Goal: Task Accomplishment & Management: Manage account settings

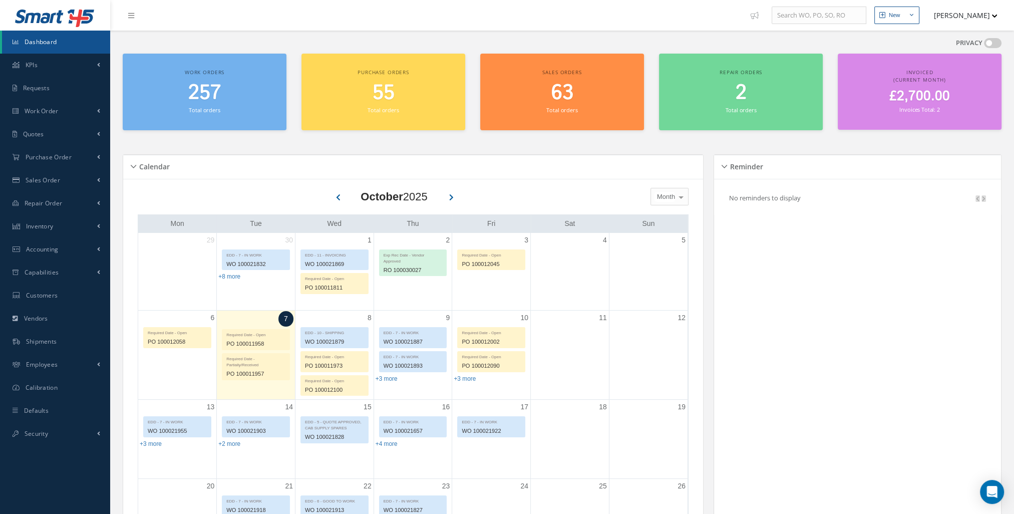
click at [195, 101] on span "257" at bounding box center [204, 93] width 33 height 29
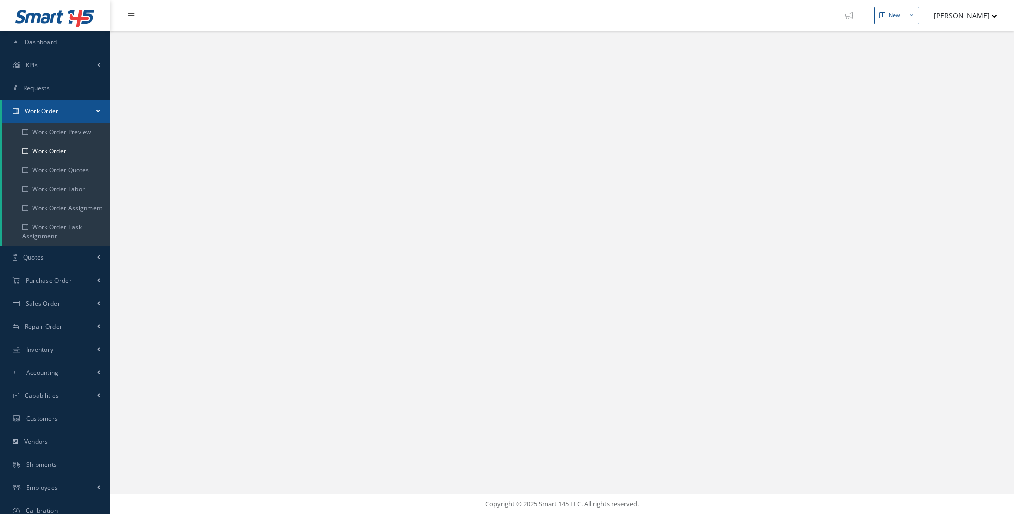
select select "25"
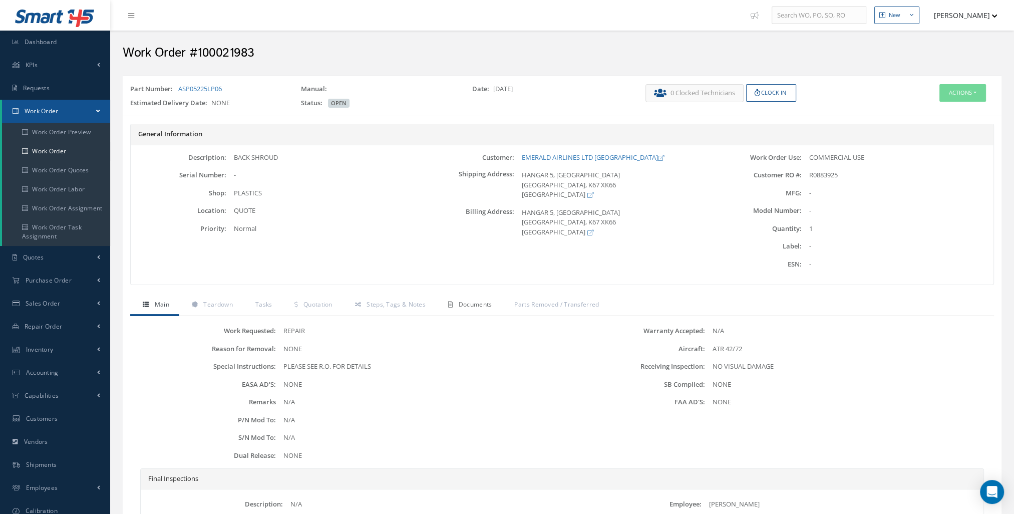
click at [479, 303] on span "Documents" at bounding box center [476, 304] width 34 height 9
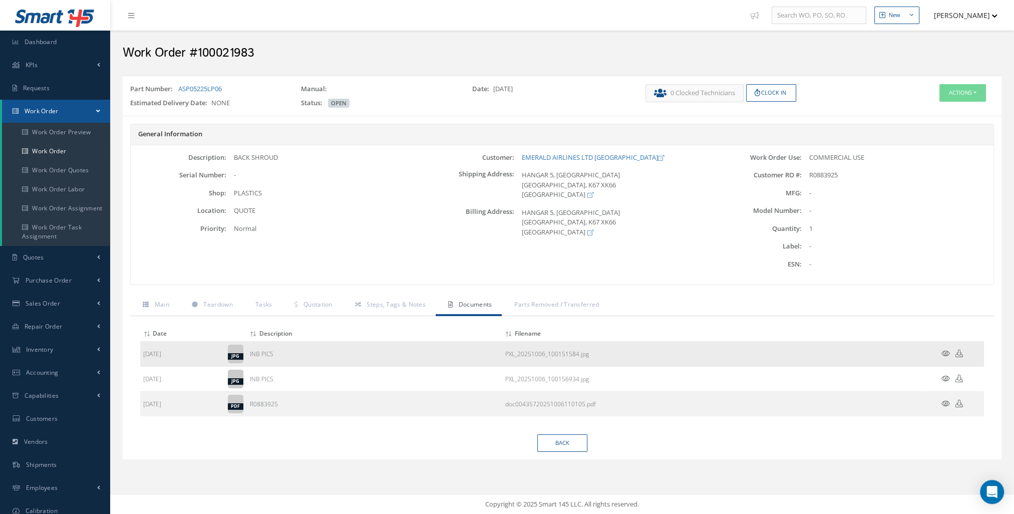
click at [942, 351] on icon at bounding box center [946, 354] width 9 height 8
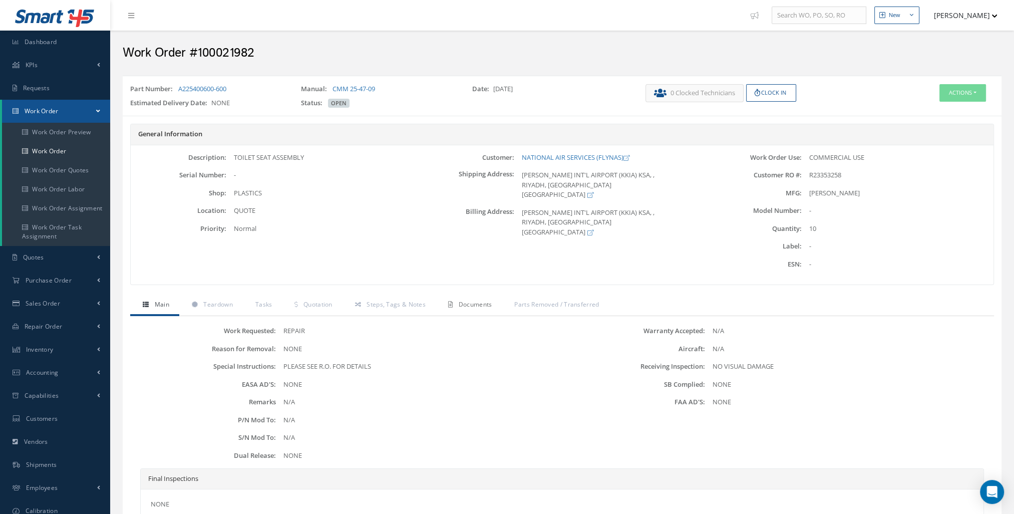
click at [470, 313] on link "Documents" at bounding box center [469, 305] width 66 height 21
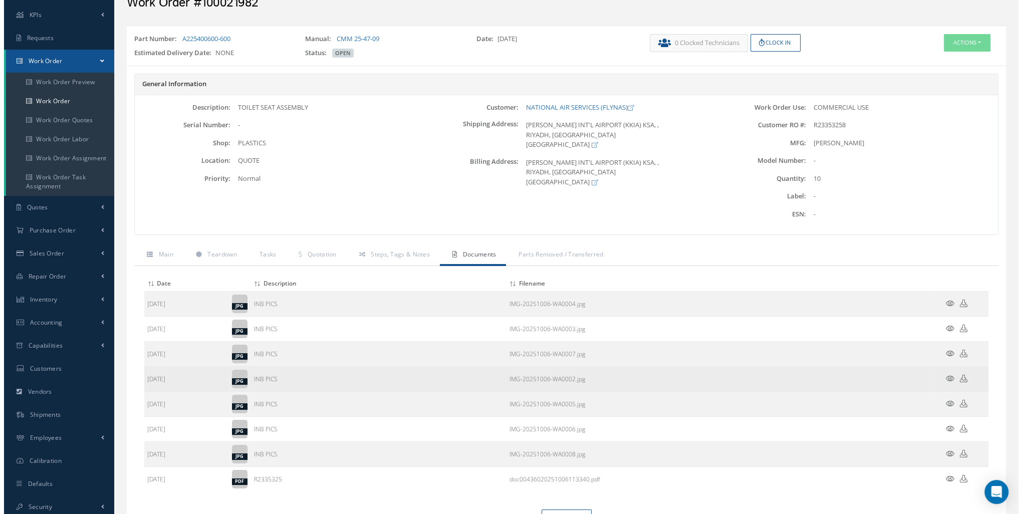
scroll to position [101, 0]
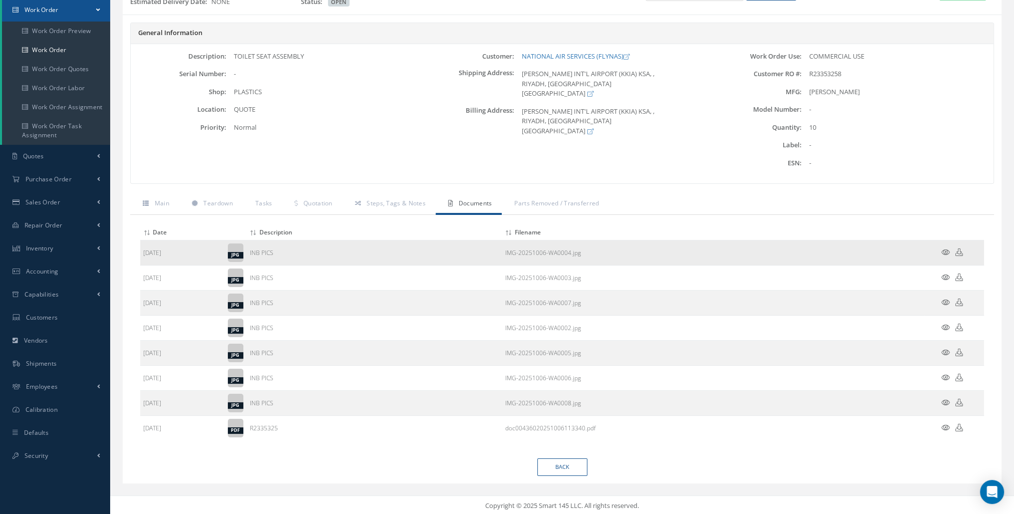
click at [946, 248] on icon at bounding box center [946, 252] width 9 height 8
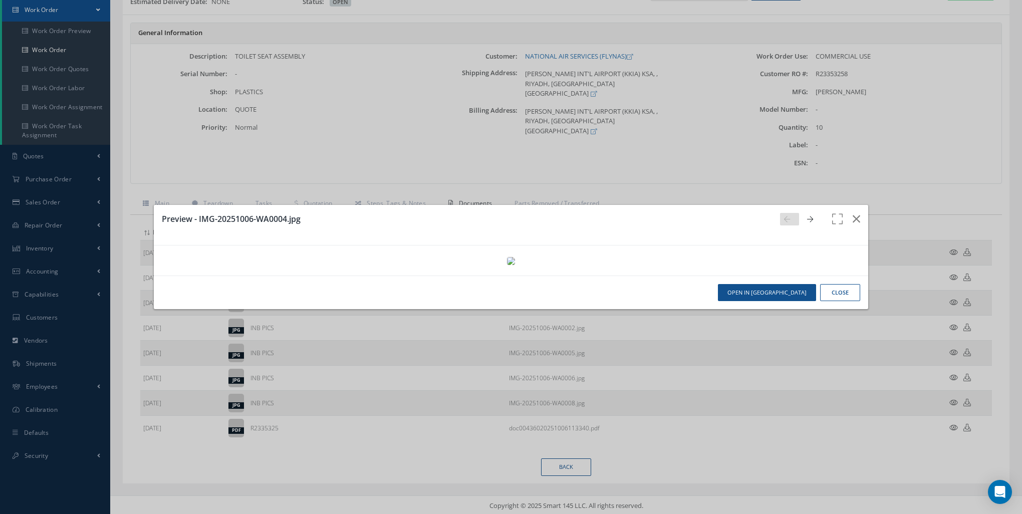
scroll to position [0, 0]
click at [853, 213] on icon "button" at bounding box center [856, 219] width 8 height 12
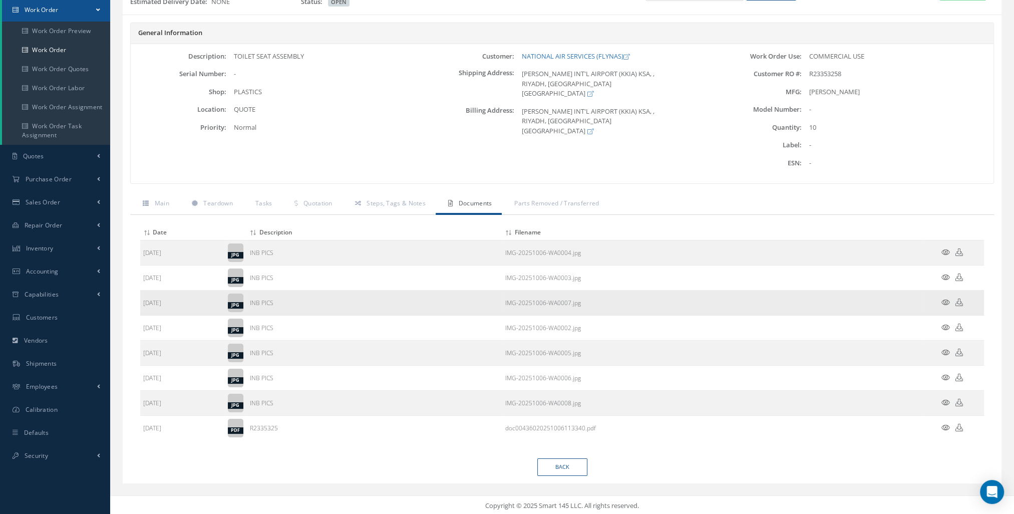
click at [944, 299] on icon at bounding box center [946, 303] width 9 height 8
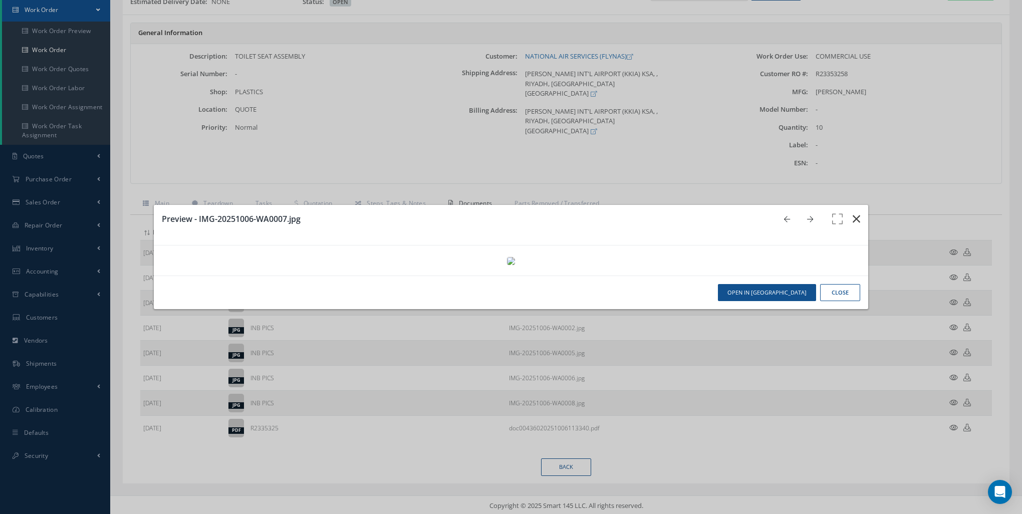
click at [857, 205] on button "button" at bounding box center [856, 219] width 24 height 28
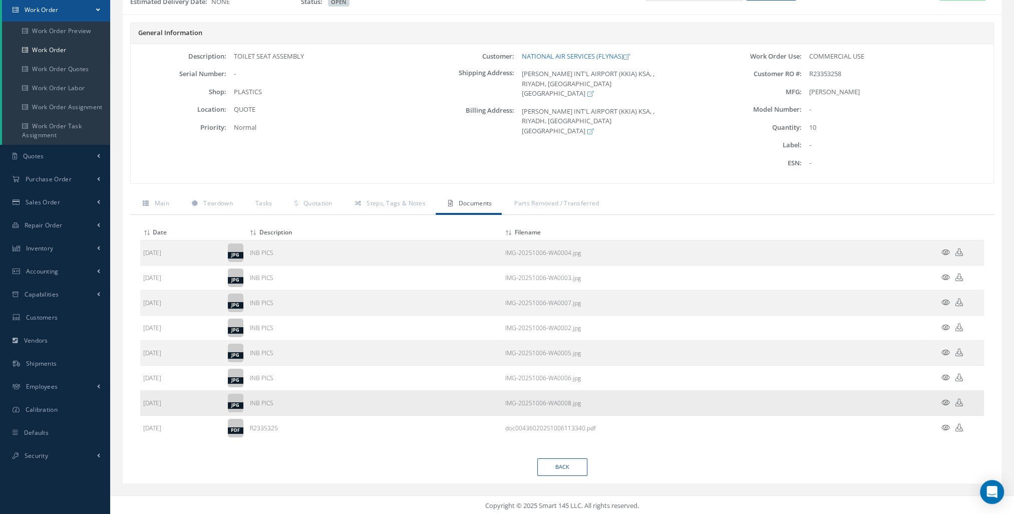
click at [945, 406] on td at bounding box center [954, 403] width 60 height 25
click at [946, 399] on icon at bounding box center [946, 403] width 9 height 8
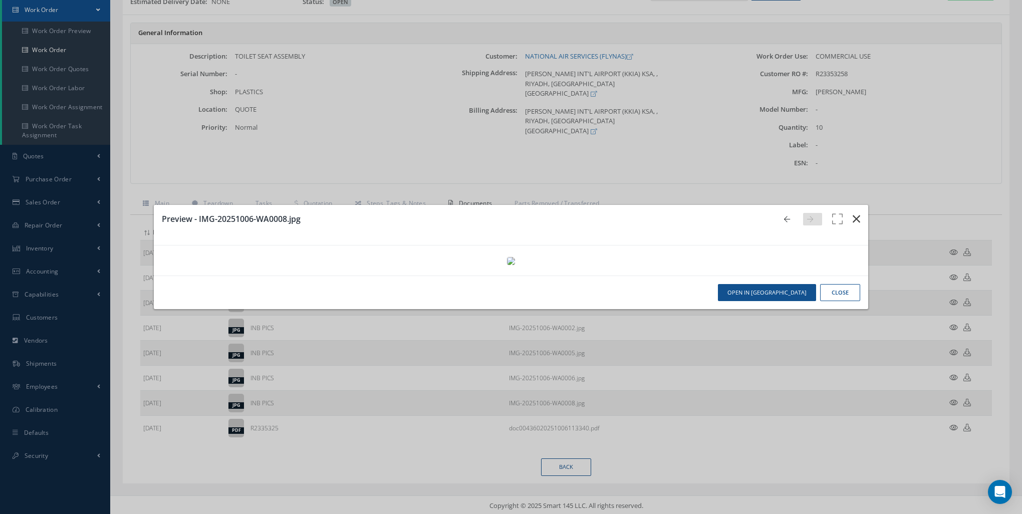
click at [853, 205] on button "button" at bounding box center [856, 219] width 24 height 28
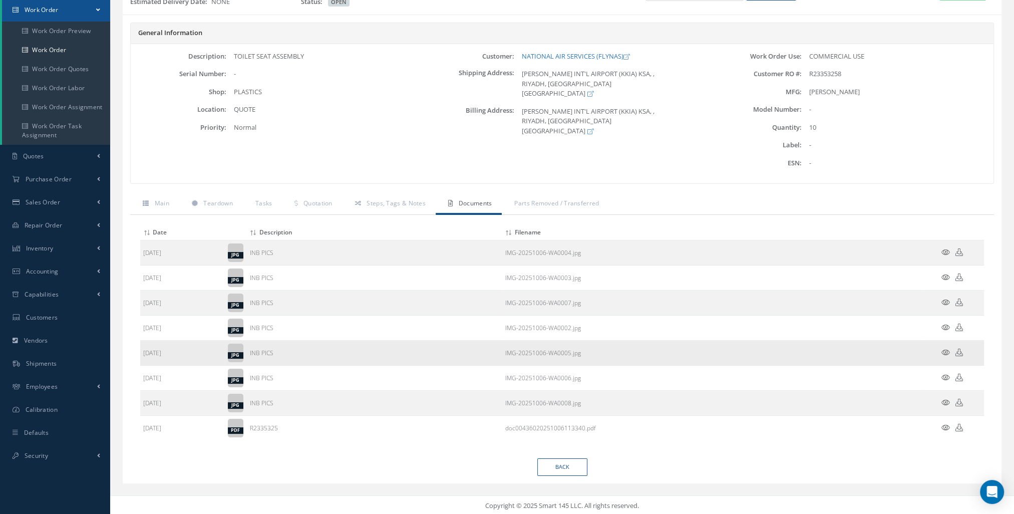
click at [948, 351] on icon at bounding box center [946, 353] width 9 height 8
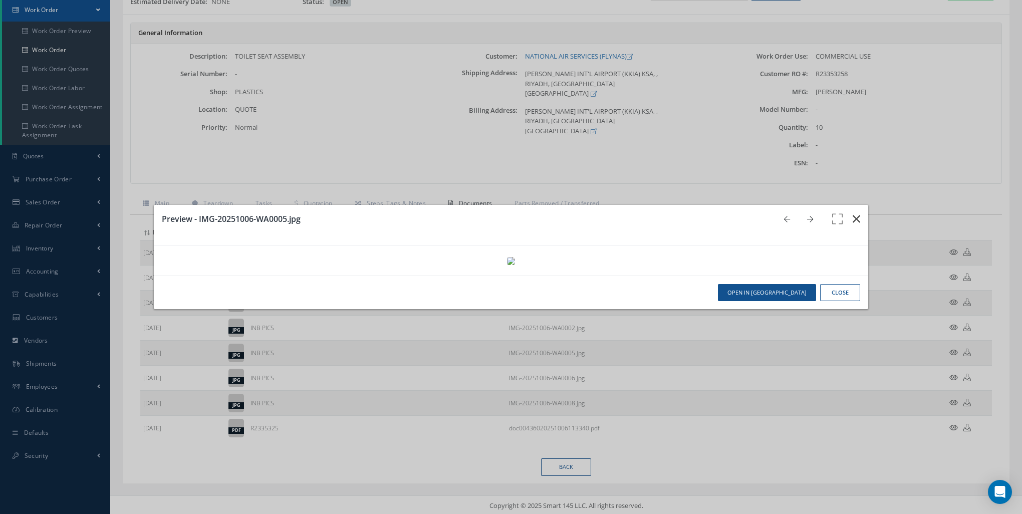
click at [853, 205] on button "button" at bounding box center [856, 219] width 24 height 28
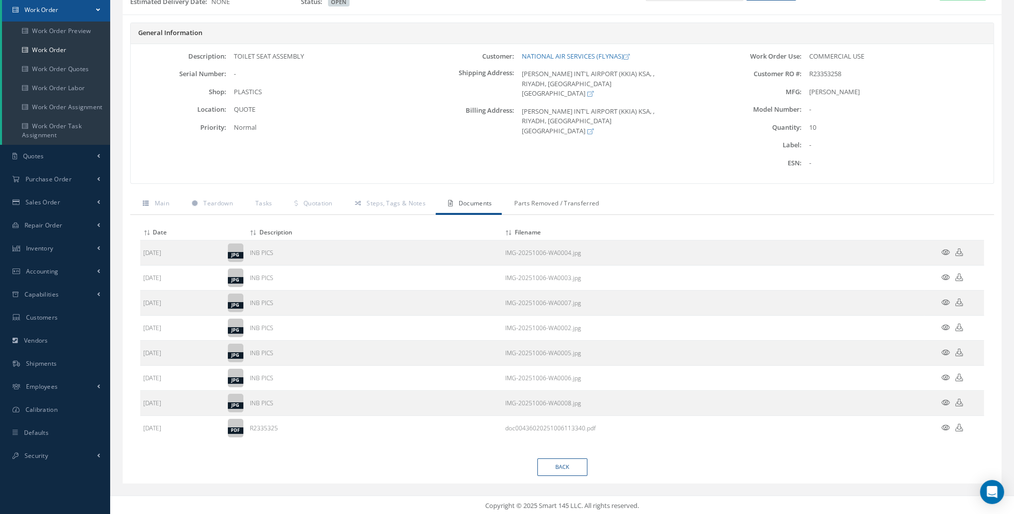
click at [547, 204] on span "Parts Removed / Transferred" at bounding box center [556, 203] width 85 height 9
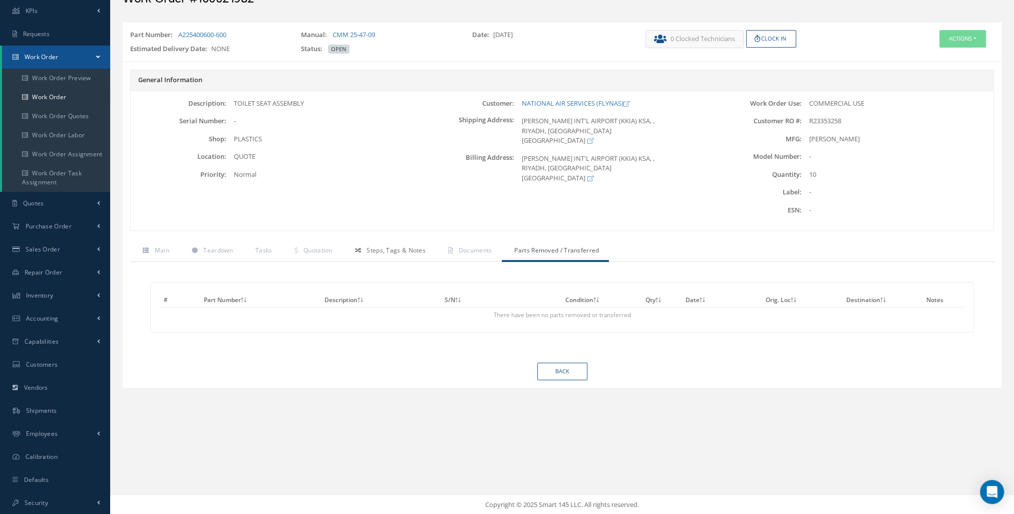
click at [388, 249] on span "Steps, Tags & Notes" at bounding box center [396, 250] width 59 height 9
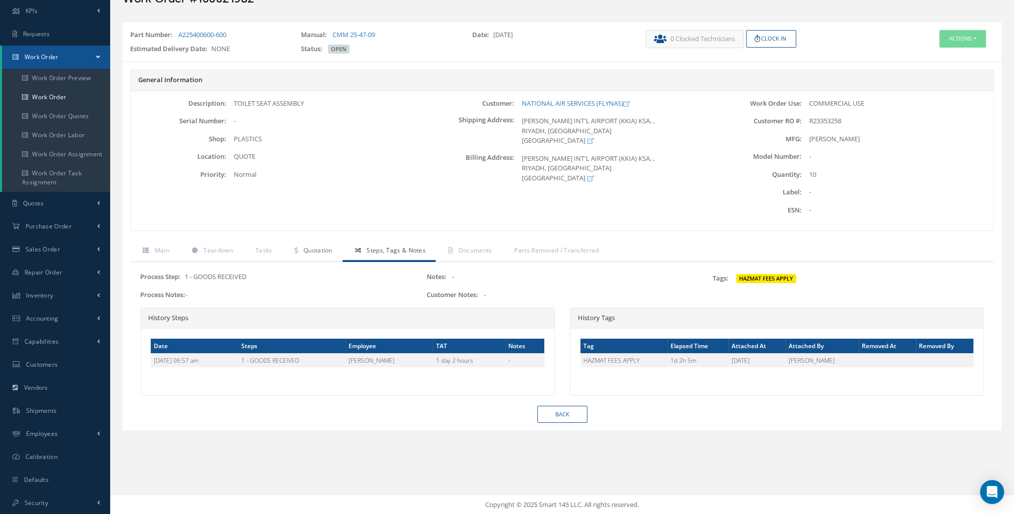
click at [303, 255] on link "Quotation" at bounding box center [312, 251] width 60 height 21
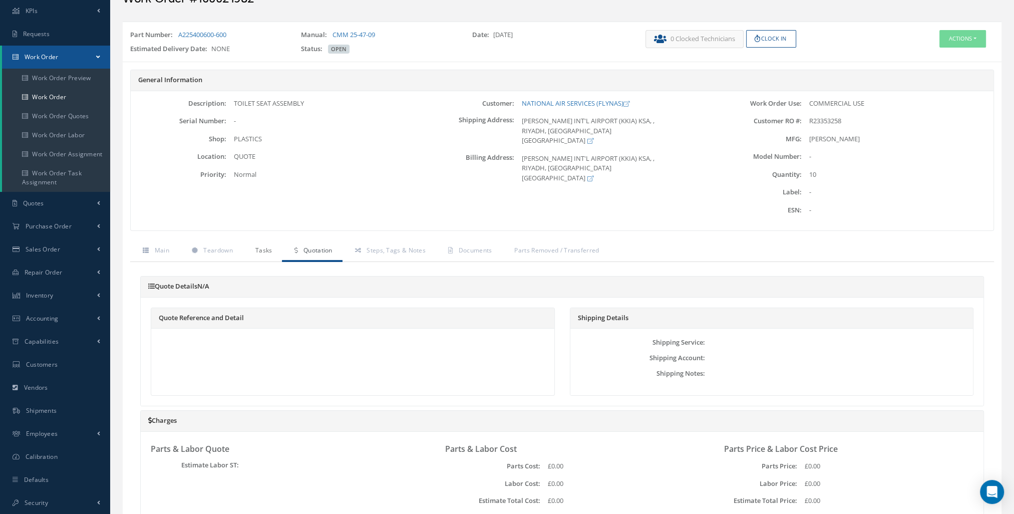
click at [270, 255] on link "Tasks" at bounding box center [263, 251] width 40 height 21
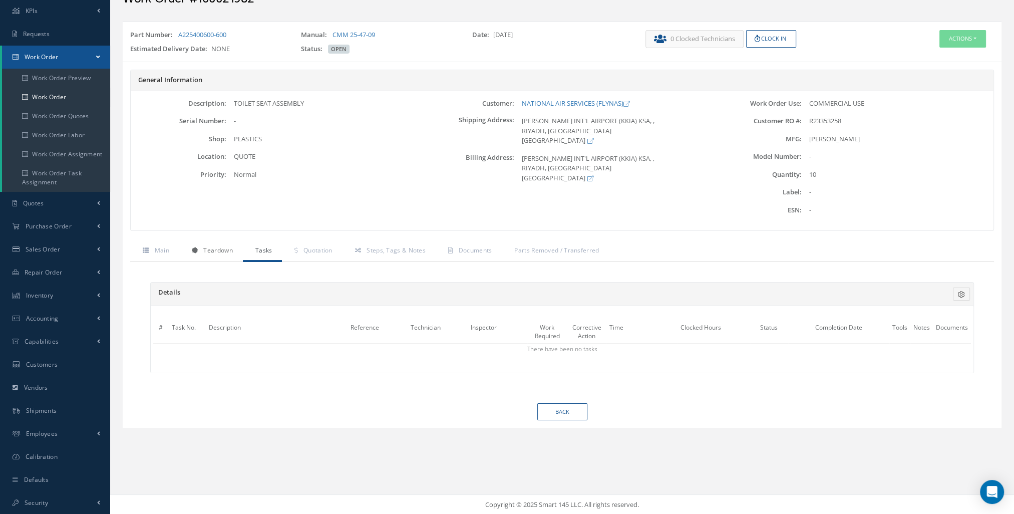
click at [210, 254] on link "Teardown" at bounding box center [211, 251] width 64 height 21
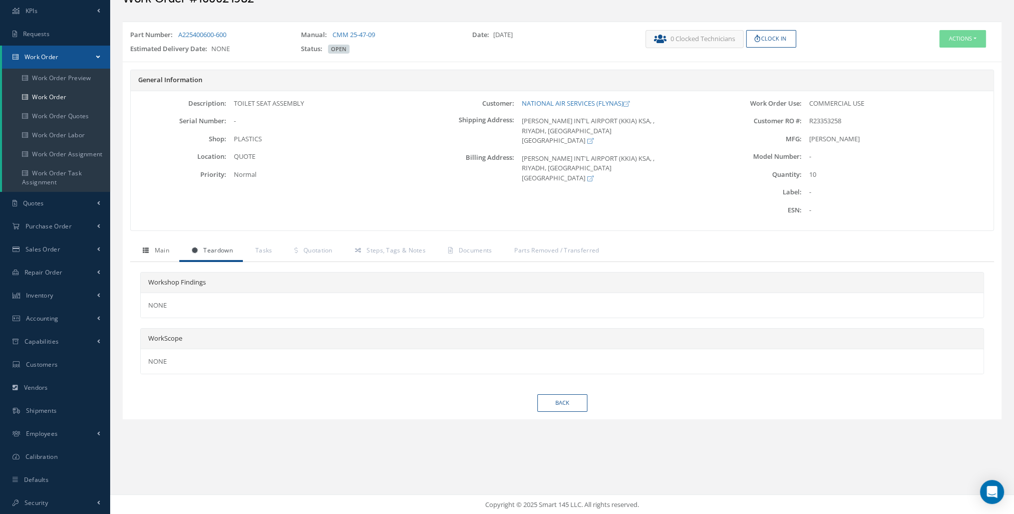
click at [156, 259] on link "Main" at bounding box center [154, 251] width 49 height 21
